Goal: Information Seeking & Learning: Learn about a topic

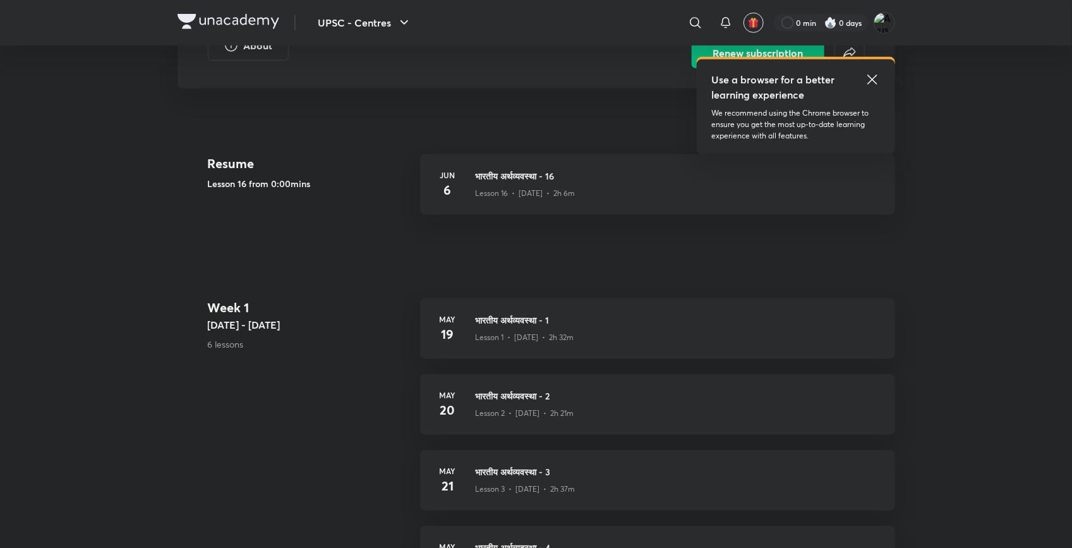
scroll to position [251, 0]
click at [611, 183] on div "Lesson 16 • [DATE] • 2h 6m" at bounding box center [678, 190] width 404 height 16
click at [865, 73] on icon at bounding box center [872, 79] width 15 height 15
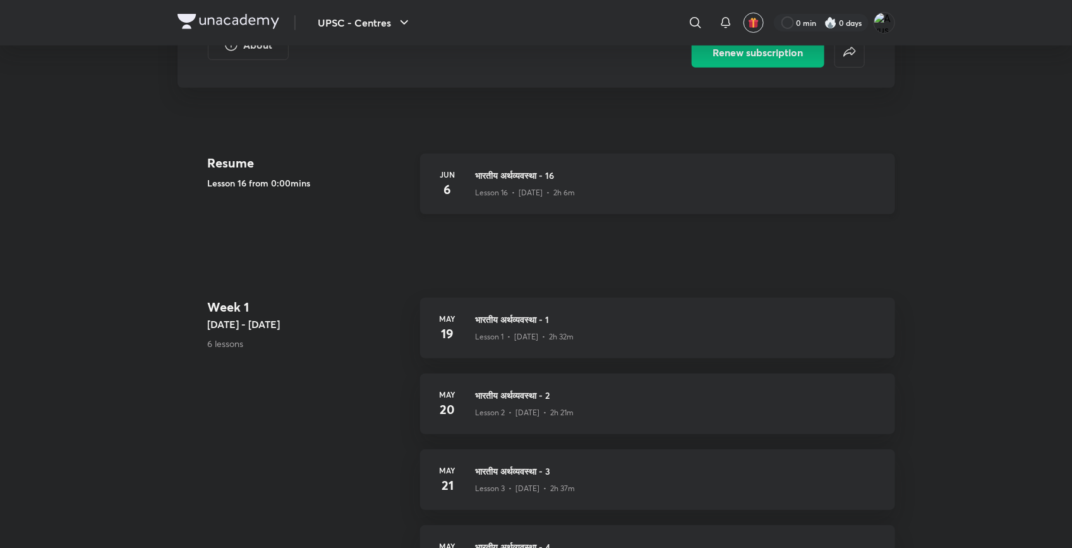
click at [488, 187] on p "Lesson 16 • [DATE] • 2h 6m" at bounding box center [526, 192] width 100 height 11
click at [518, 174] on h3 "भारतीय अर्थव्यवस्था - 16" at bounding box center [678, 175] width 404 height 13
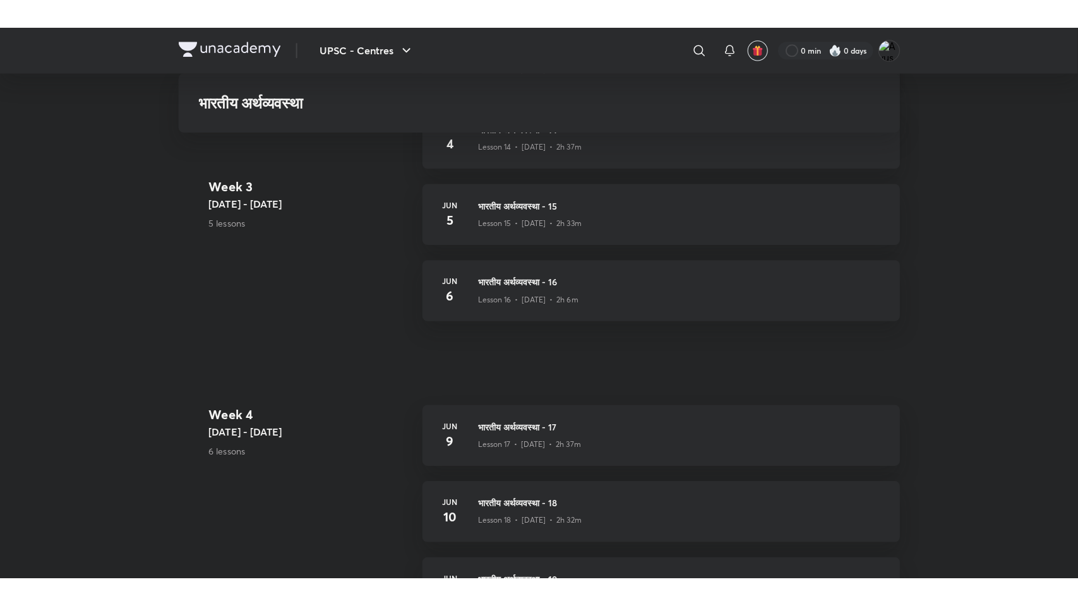
scroll to position [1617, 0]
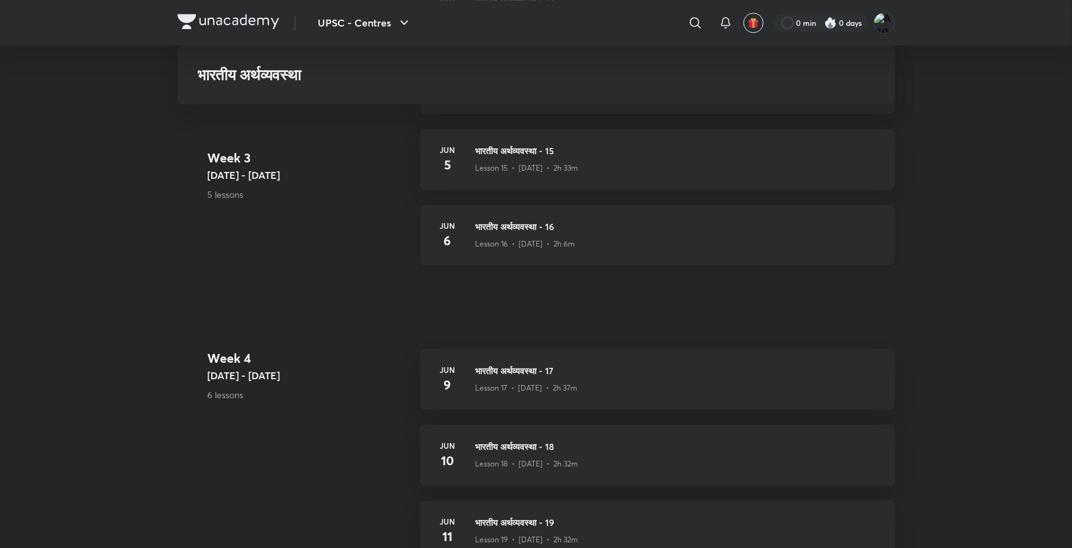
click at [517, 225] on h3 "भारतीय अर्थव्यवस्था - 16" at bounding box center [678, 226] width 404 height 13
